Goal: Transaction & Acquisition: Purchase product/service

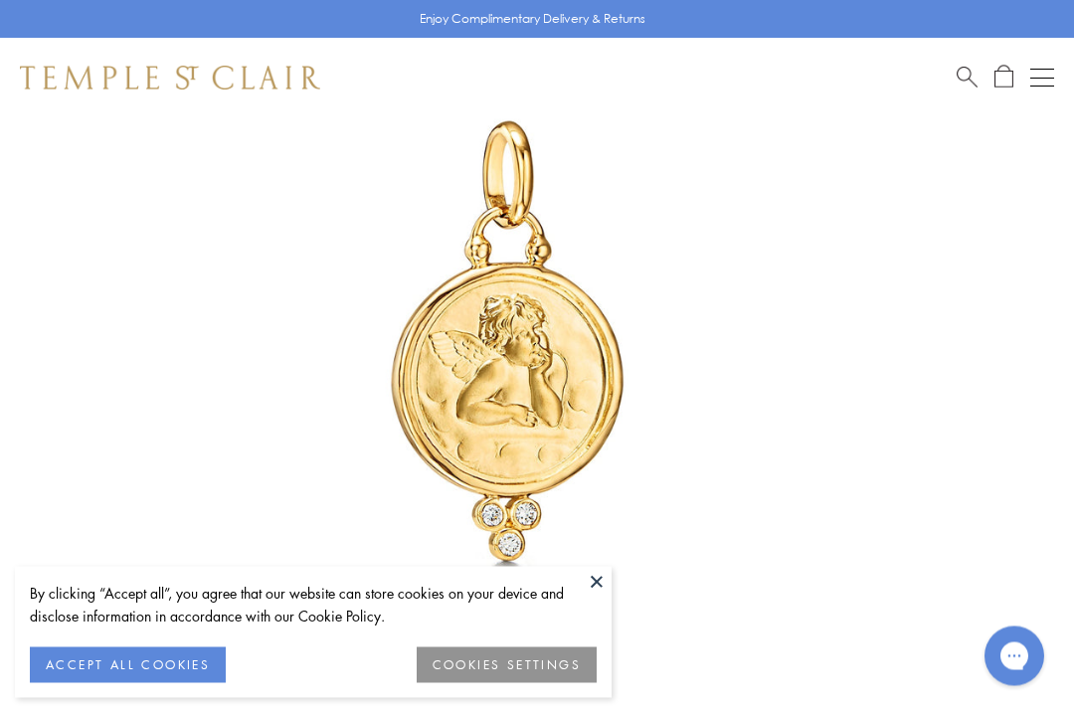
scroll to position [267, 0]
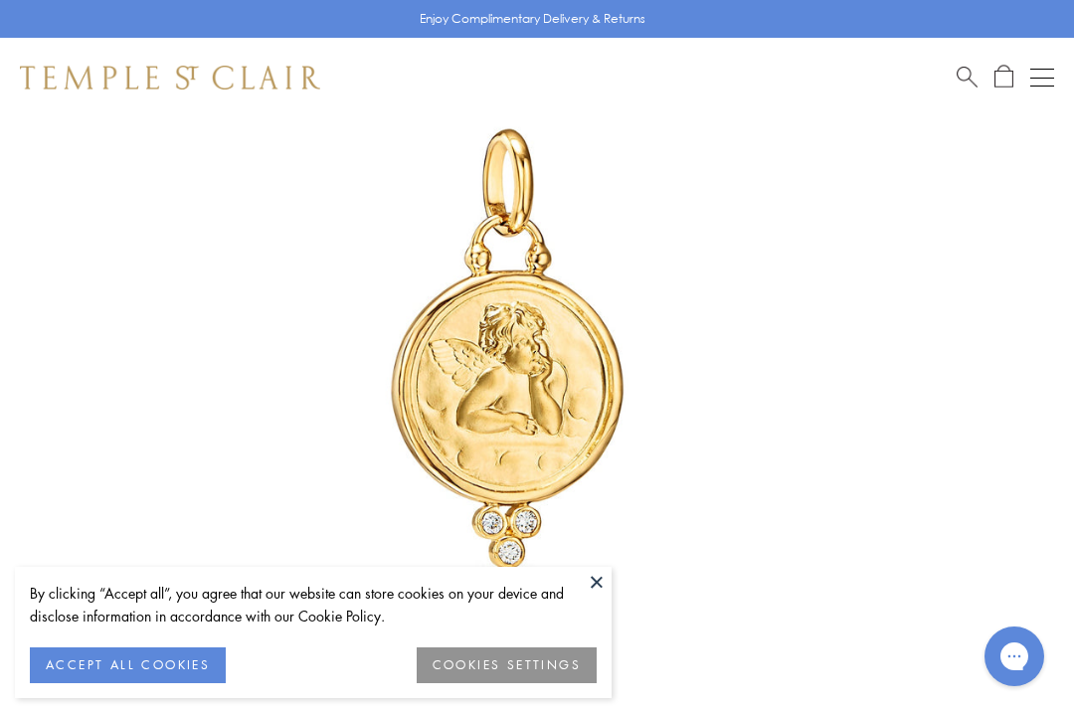
click at [593, 597] on button at bounding box center [597, 582] width 30 height 30
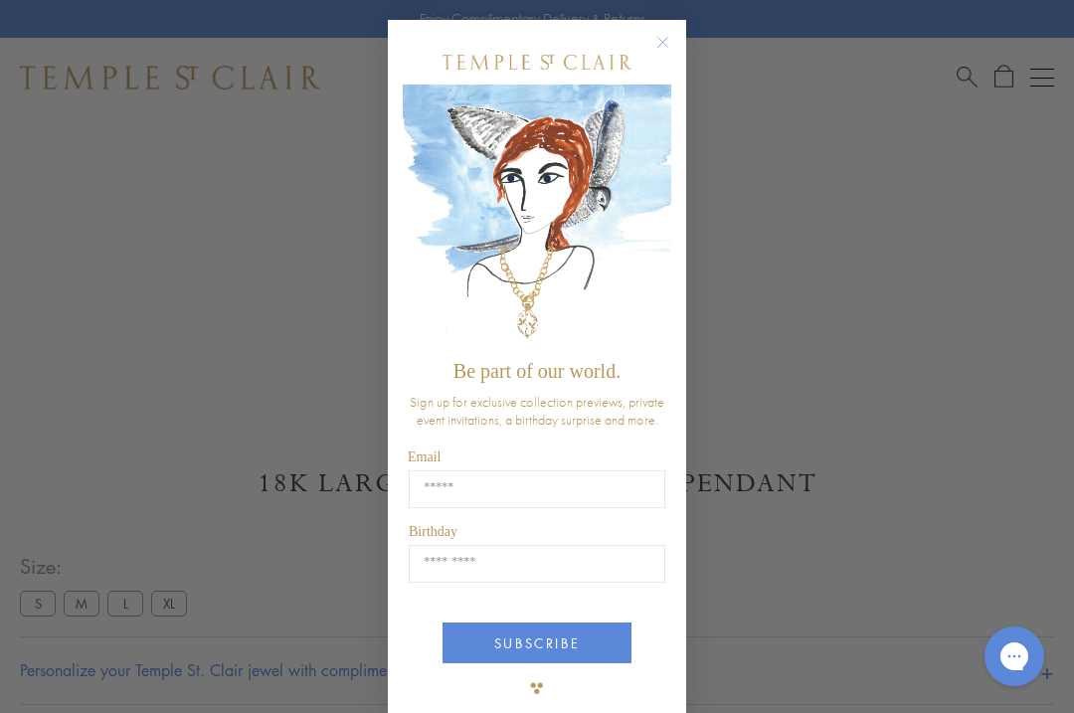
scroll to position [738, 0]
click at [670, 47] on circle "Close dialog" at bounding box center [663, 43] width 24 height 24
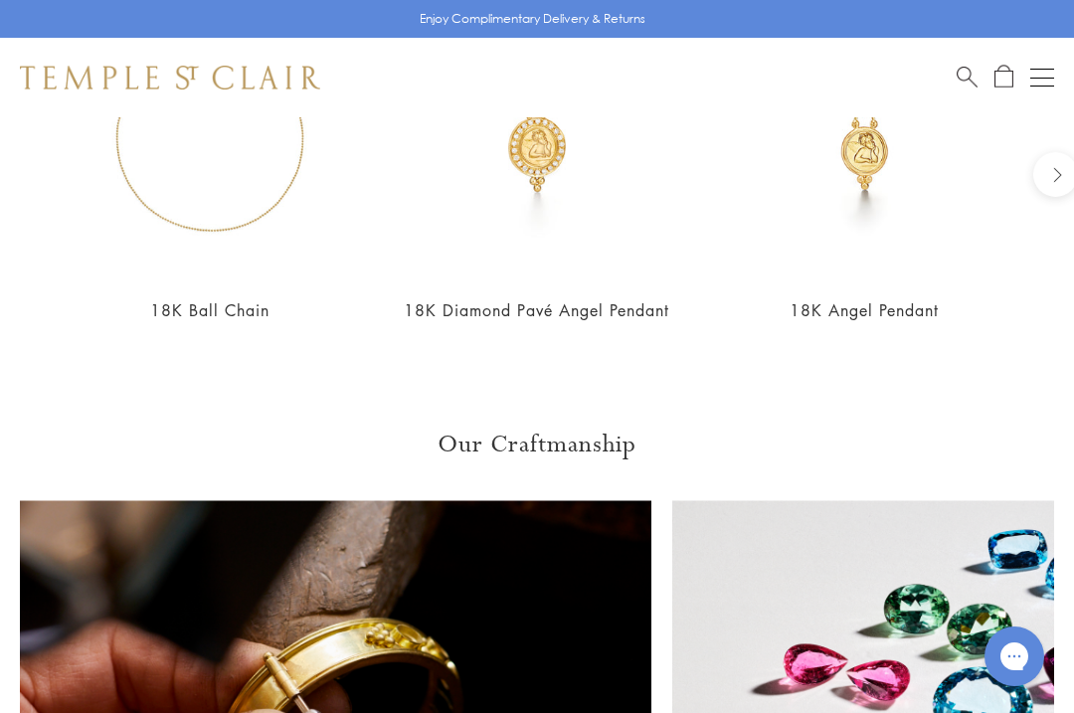
scroll to position [2005, 0]
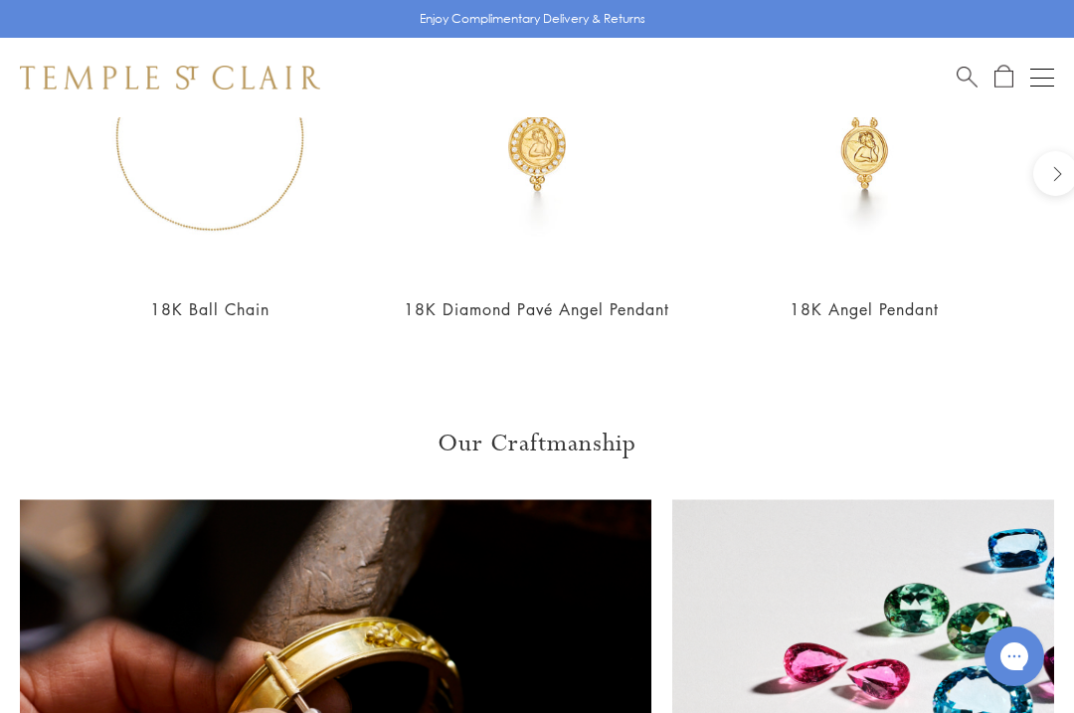
click at [876, 159] on img at bounding box center [864, 133] width 287 height 287
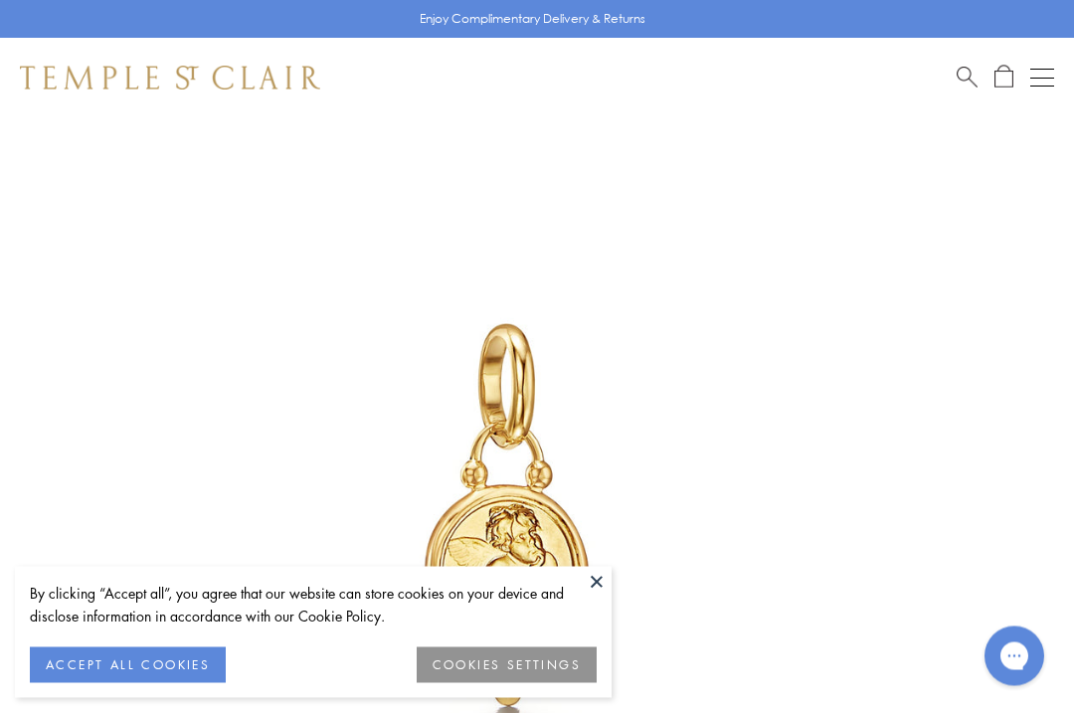
scroll to position [117, 0]
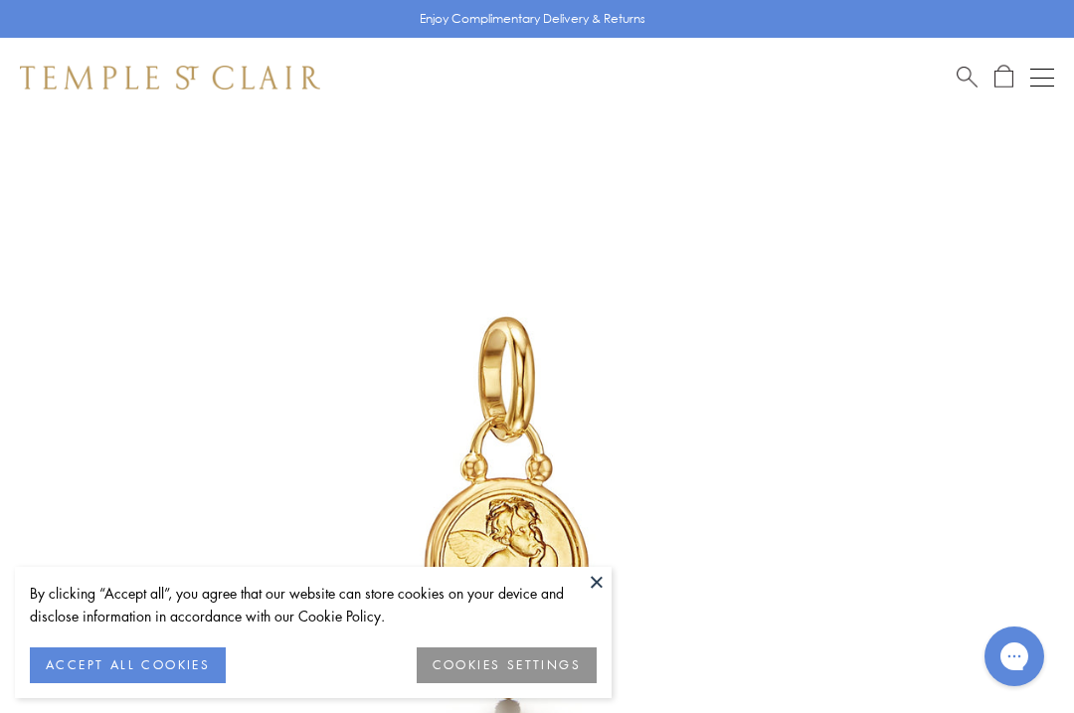
click at [601, 578] on button at bounding box center [597, 582] width 30 height 30
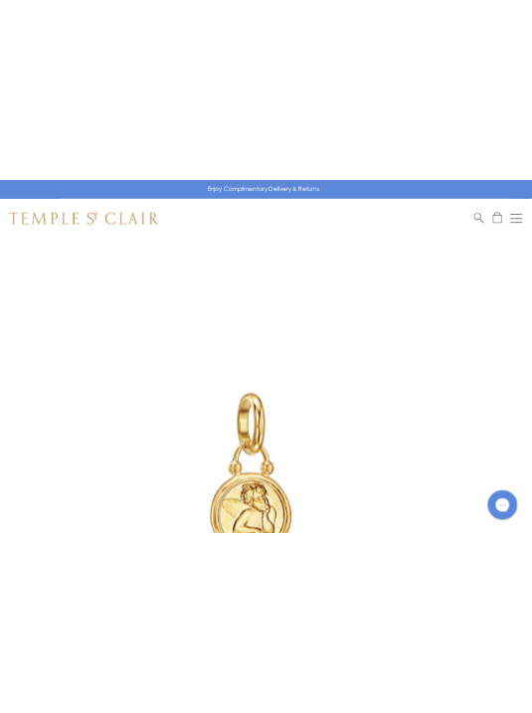
scroll to position [0, 0]
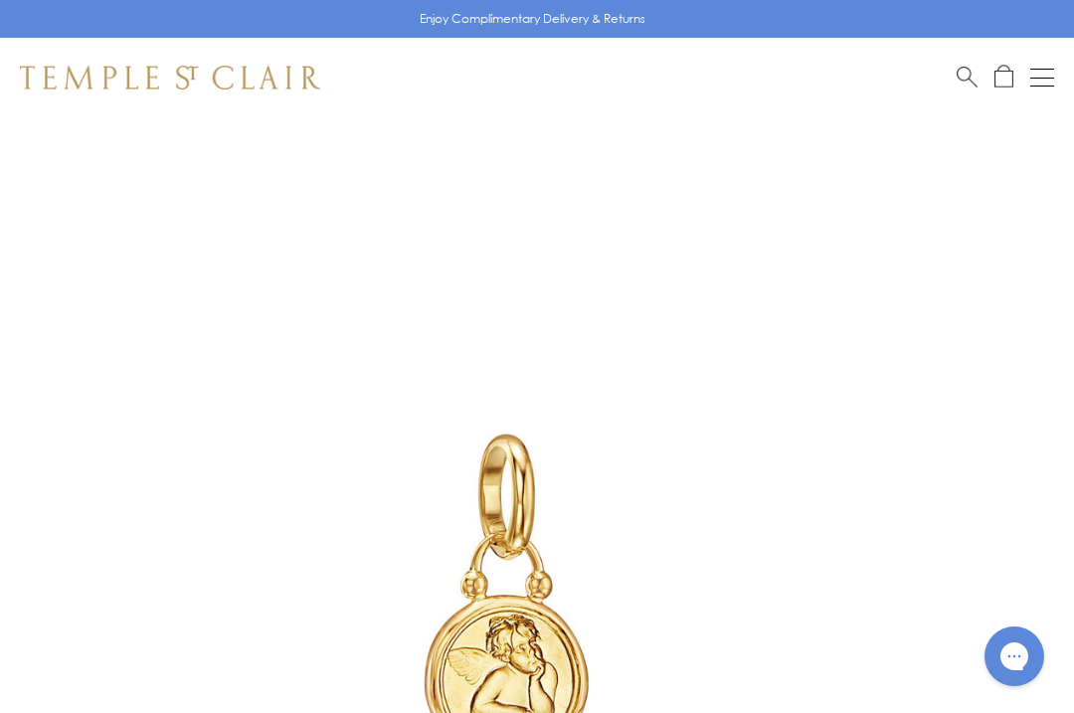
click at [1039, 75] on button "Open navigation" at bounding box center [1042, 78] width 24 height 24
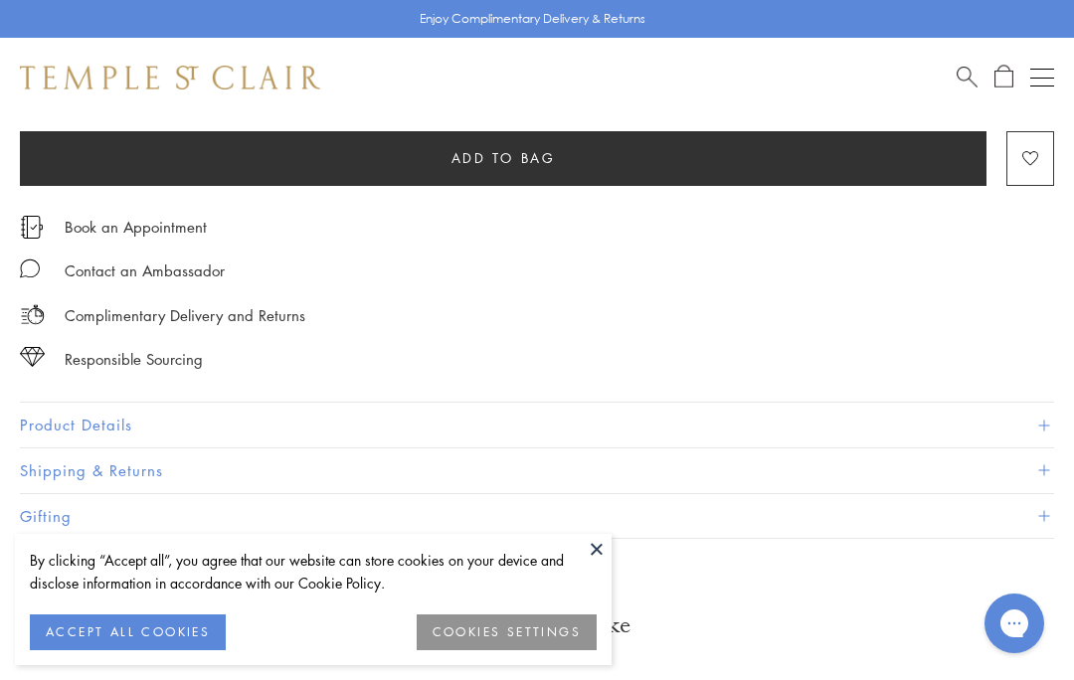
scroll to position [1326, 0]
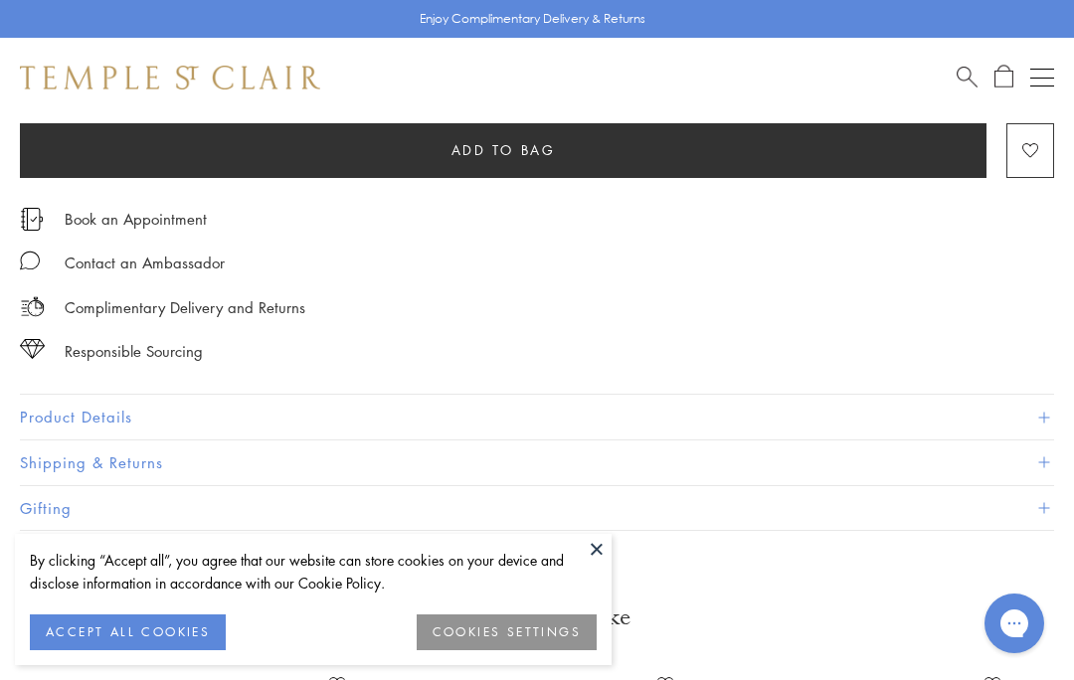
click at [120, 407] on button "Product Details" at bounding box center [537, 417] width 1034 height 45
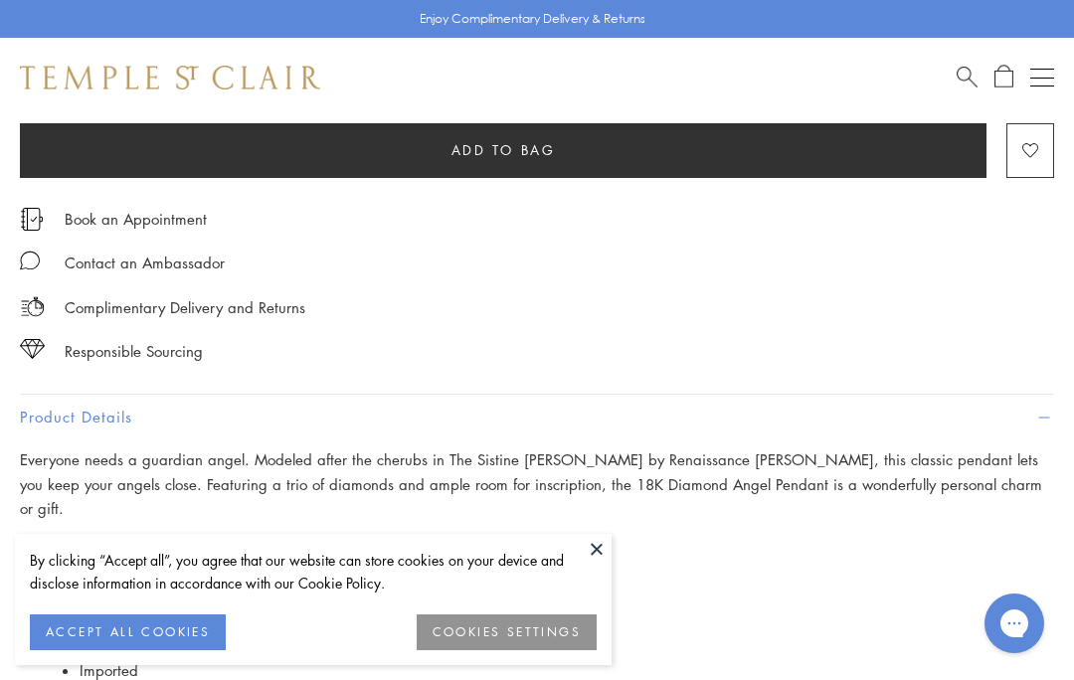
click at [154, 650] on button "ACCEPT ALL COOKIES" at bounding box center [128, 633] width 196 height 36
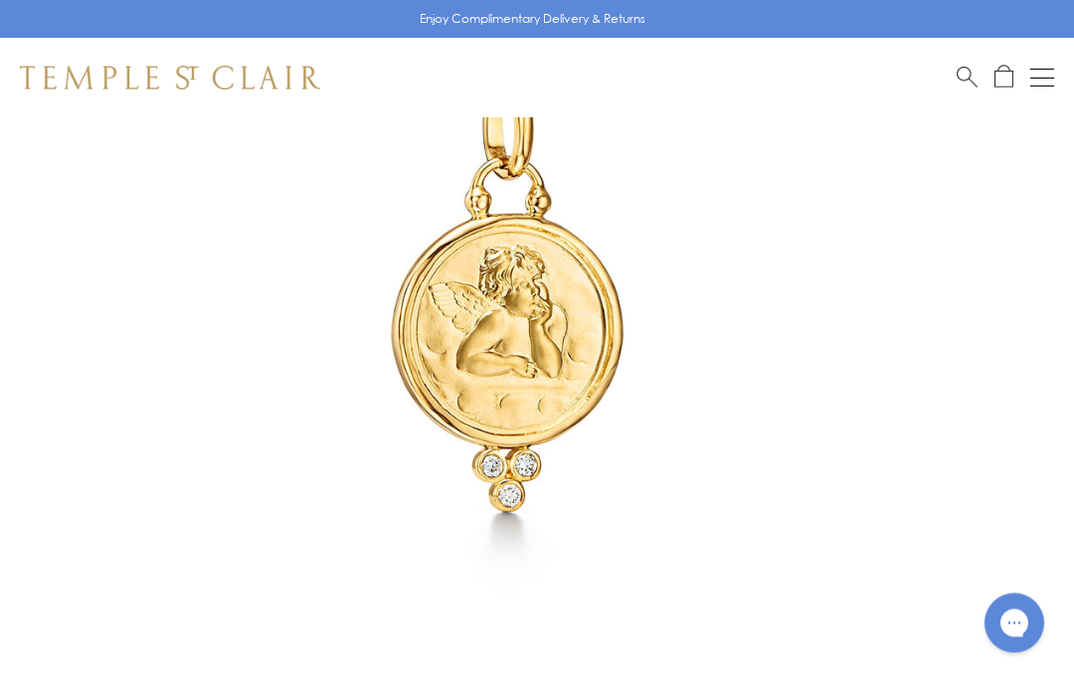
scroll to position [0, 0]
